Goal: Information Seeking & Learning: Ask a question

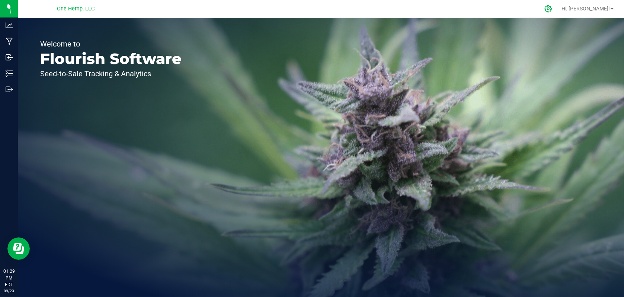
click at [552, 10] on icon at bounding box center [549, 9] width 8 height 8
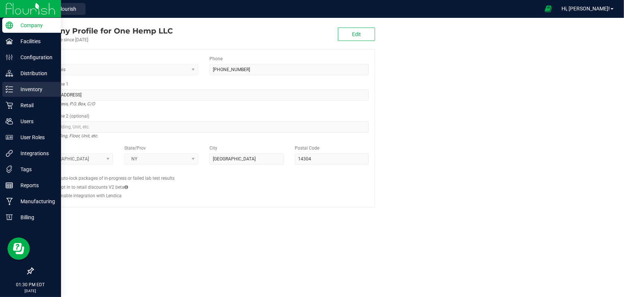
click at [31, 93] on p "Inventory" at bounding box center [35, 89] width 45 height 9
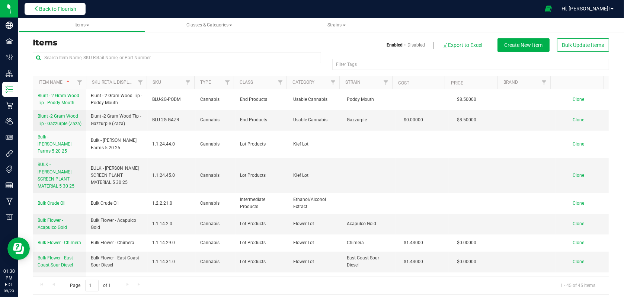
click at [54, 10] on span "Back to Flourish" at bounding box center [57, 9] width 37 height 6
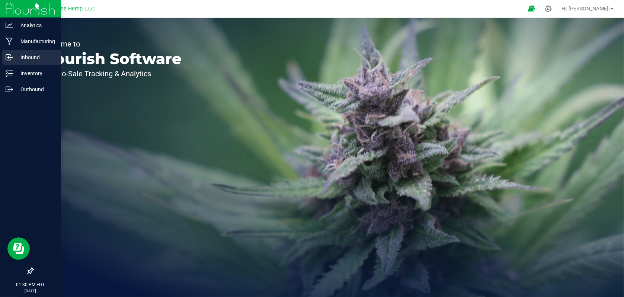
click at [34, 57] on p "Inbound" at bounding box center [35, 57] width 45 height 9
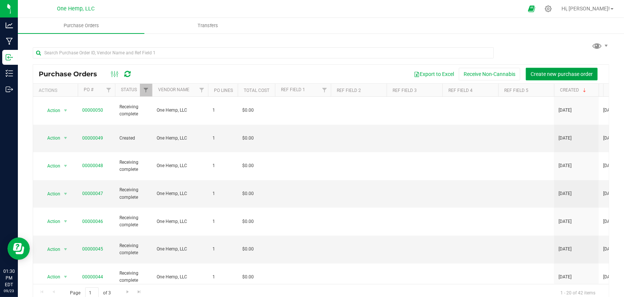
click at [562, 76] on span "Create new purchase order" at bounding box center [562, 74] width 62 height 6
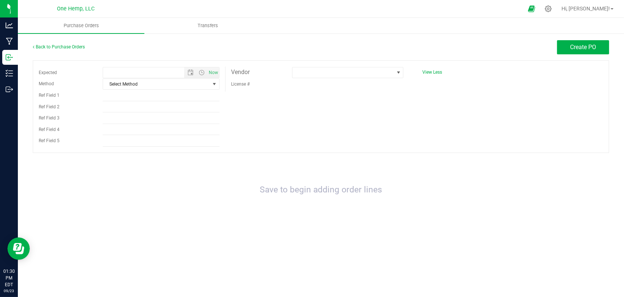
type input "9/23/2025 1:30 PM"
click at [48, 47] on link "Back to Purchase Orders" at bounding box center [59, 46] width 52 height 5
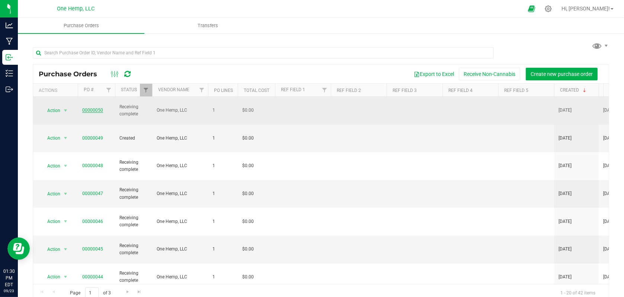
click at [93, 108] on link "00000050" at bounding box center [92, 110] width 21 height 5
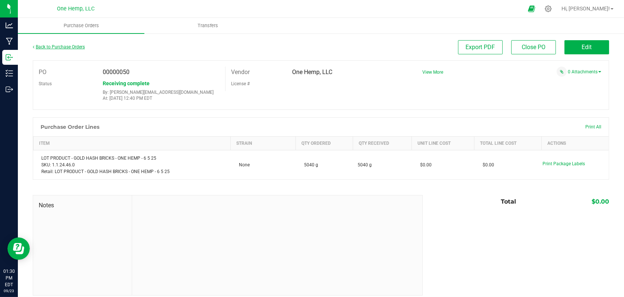
click at [46, 47] on link "Back to Purchase Orders" at bounding box center [59, 46] width 52 height 5
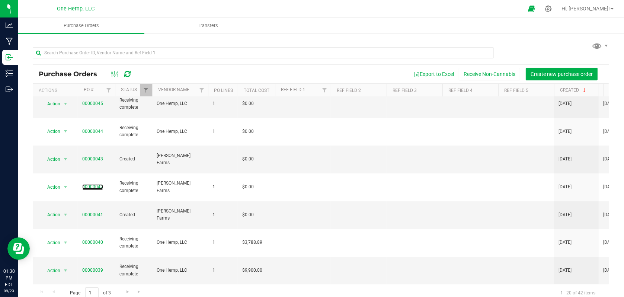
scroll to position [214, 0]
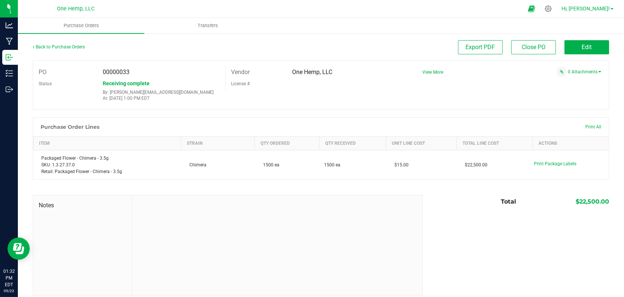
click at [609, 6] on span "Hi, [PERSON_NAME]!" at bounding box center [586, 9] width 48 height 6
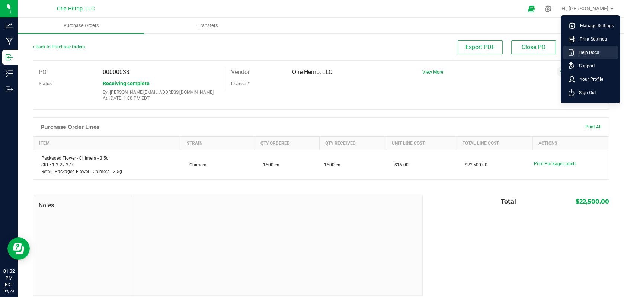
click at [595, 51] on span "Help Docs" at bounding box center [586, 52] width 25 height 7
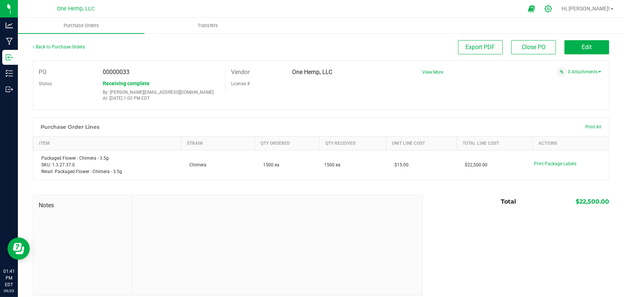
click at [552, 11] on icon at bounding box center [549, 9] width 8 height 8
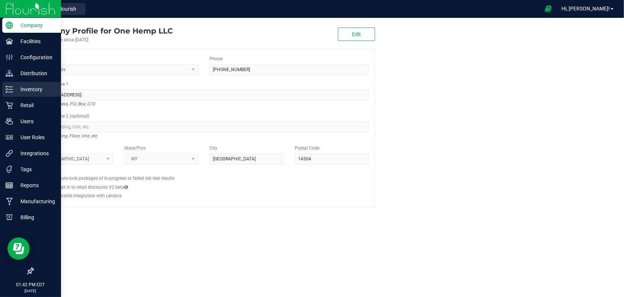
click at [34, 93] on p "Inventory" at bounding box center [35, 89] width 45 height 9
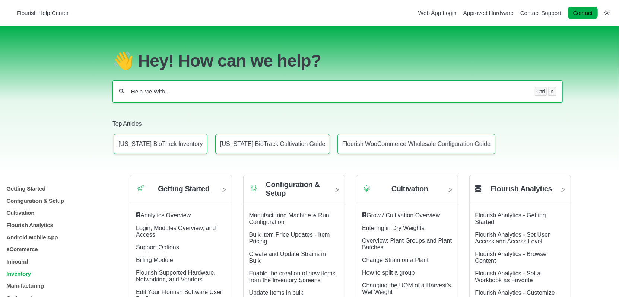
click at [25, 276] on p "Inventory" at bounding box center [56, 273] width 100 height 6
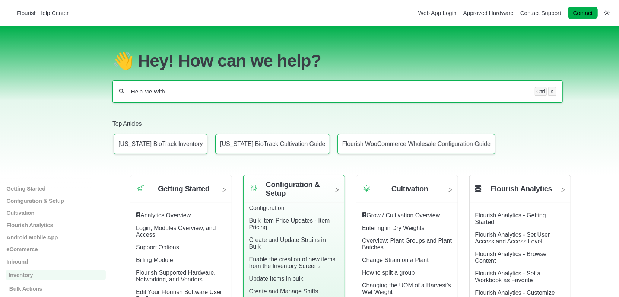
scroll to position [28, 0]
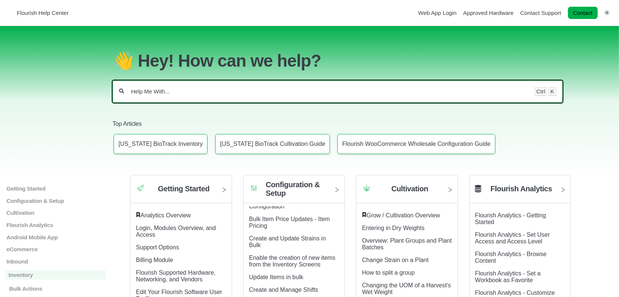
click at [162, 88] on input "Help Me With..." at bounding box center [329, 91] width 398 height 7
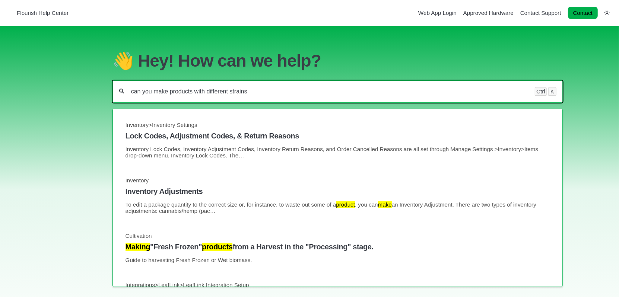
type input "can you make products with different strains"
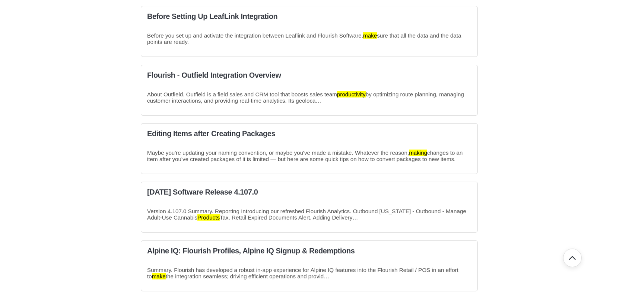
scroll to position [447, 0]
